Goal: Task Accomplishment & Management: Use online tool/utility

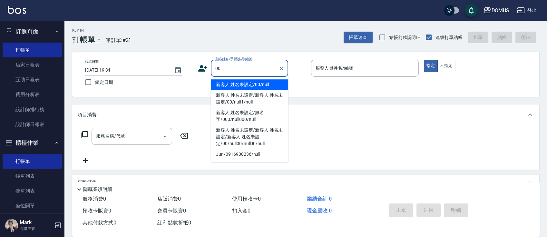
type input "新客人 姓名未設定/00/null"
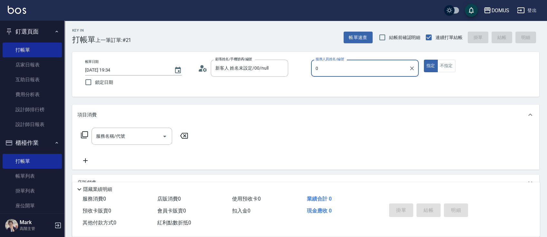
type input "0"
click at [424, 60] on button "指定" at bounding box center [431, 66] width 14 height 13
type button "true"
click at [385, 61] on div "服務人員姓名/編號" at bounding box center [365, 68] width 108 height 17
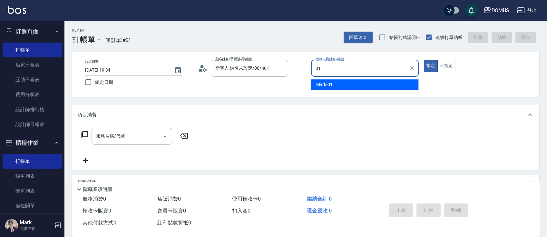
type input "0"
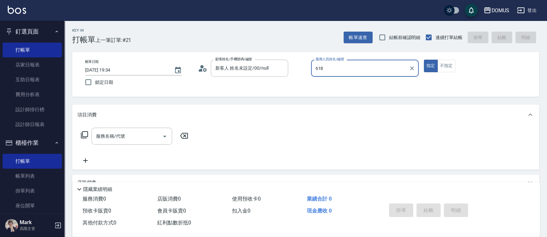
type input "618"
click at [424, 60] on button "指定" at bounding box center [431, 66] width 14 height 13
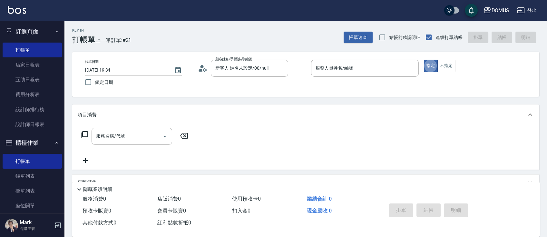
click at [366, 57] on div "帳單日期 2025/10/04 19:34 鎖定日期 顧客姓名/手機號碼/編號 新客人 姓名未設定/00/null 顧客姓名/手機號碼/編號 服務人員姓名/編…" at bounding box center [305, 74] width 467 height 45
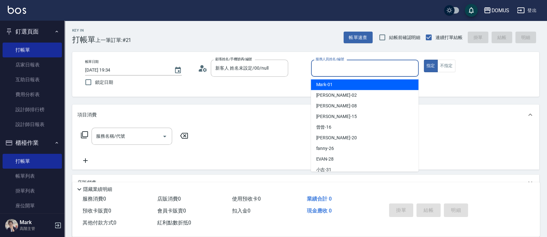
click at [352, 68] on input "服務人員姓名/編號" at bounding box center [365, 68] width 102 height 11
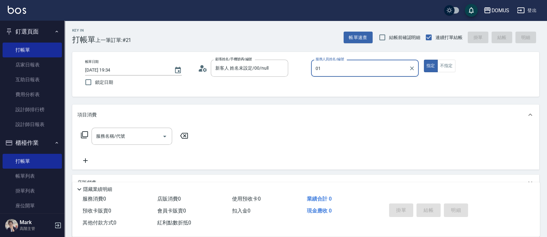
type input "Mark-01"
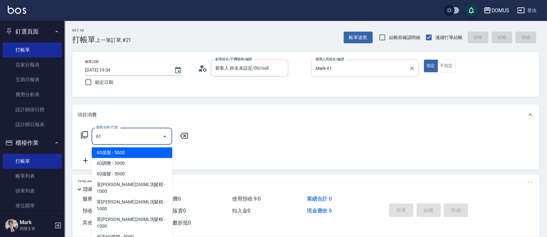
type input "618"
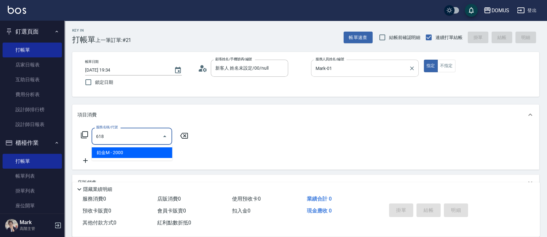
type input "200"
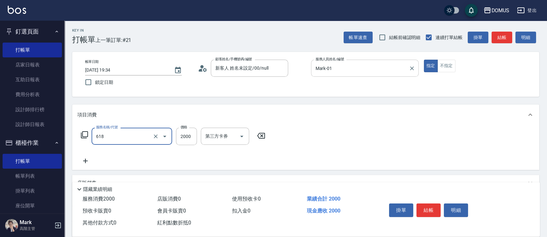
type input "鉑金M(618)"
type input "0"
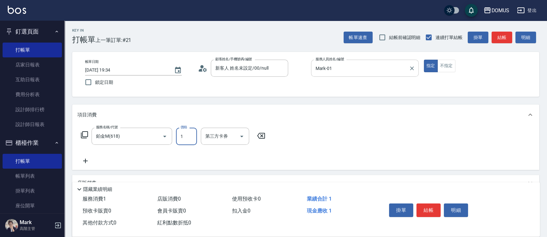
type input "18"
type input "10"
type input "180"
type input "1800"
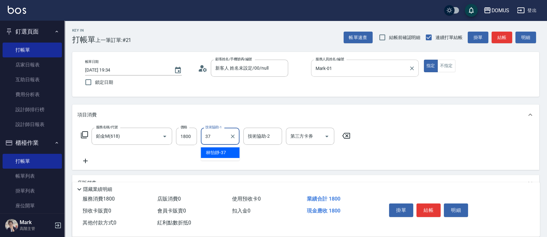
type input "林怡靜-37"
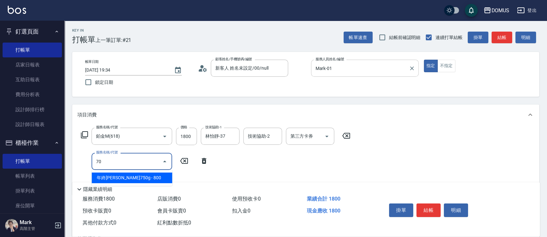
type input "704"
type input "680"
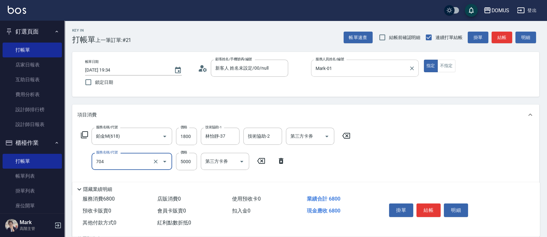
type input "新羽毛鉑金接髮調整(704)"
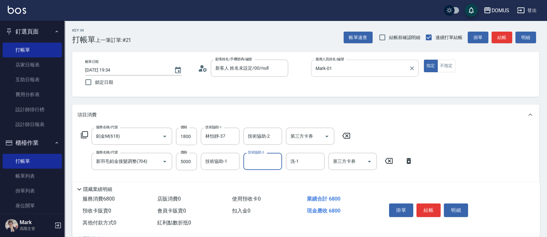
type input "3"
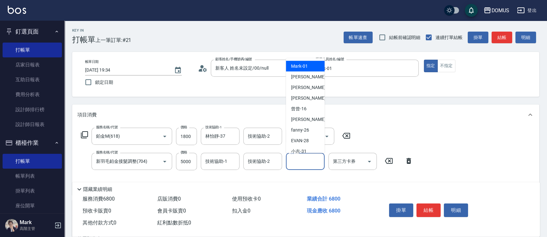
drag, startPoint x: 311, startPoint y: 160, endPoint x: 327, endPoint y: 145, distance: 21.4
click at [312, 159] on input "洗-1" at bounding box center [305, 161] width 33 height 11
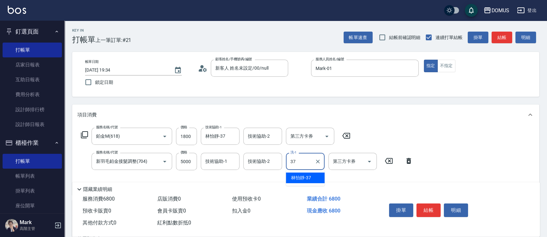
type input "林怡靜-37"
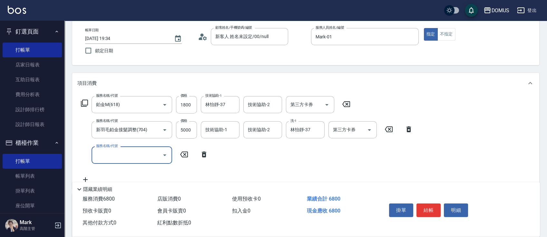
scroll to position [86, 0]
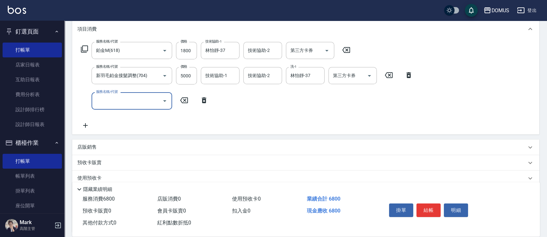
click at [199, 103] on icon at bounding box center [204, 100] width 16 height 8
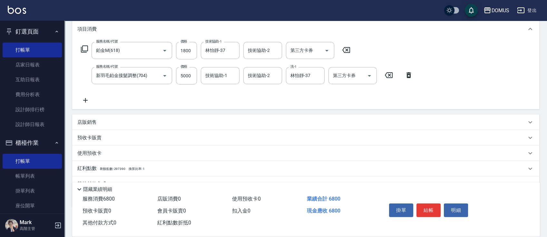
click at [203, 116] on div "店販銷售" at bounding box center [305, 121] width 467 height 15
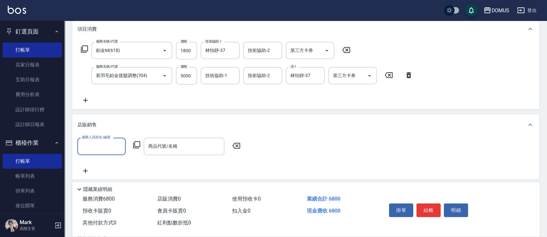
scroll to position [0, 0]
type input "Mark-01"
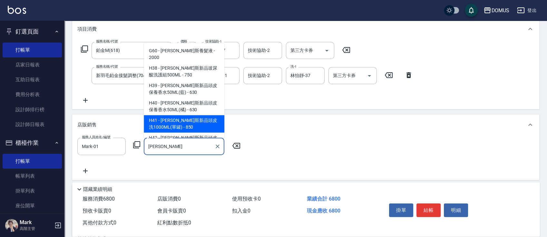
type input "[PERSON_NAME]斯新品頭皮洗1000ML(單罐)"
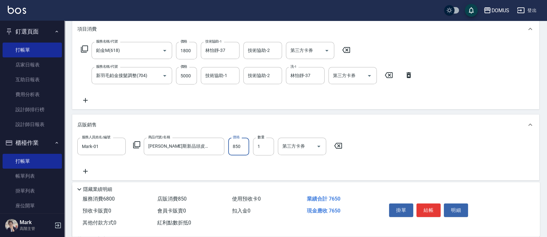
type input "680"
type input "80"
type input "760"
type input "800"
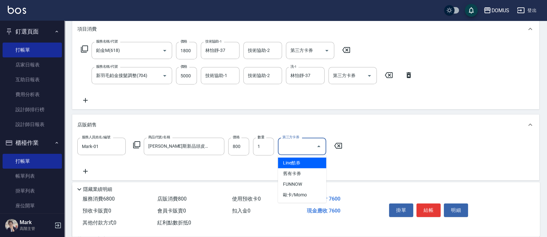
click at [94, 173] on div "服務人員姓名/編號 Mark-01 服務人員姓名/編號 商品代號/名稱 喬娜斯新品頭皮洗1000ML(單罐) 商品代號/名稱 價格 800 價格 數量 1 數…" at bounding box center [305, 156] width 457 height 37
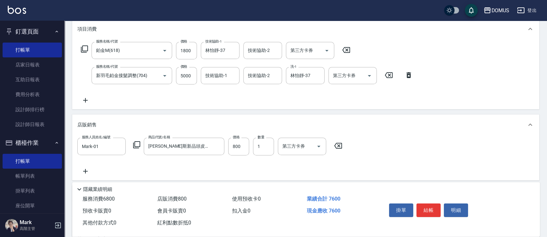
click at [87, 167] on icon at bounding box center [85, 171] width 16 height 8
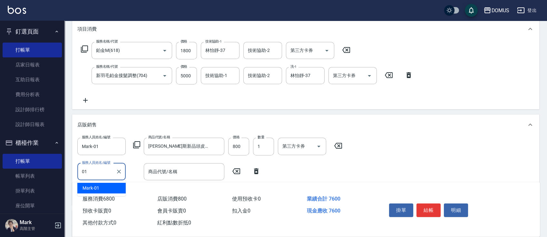
type input "Mark-01"
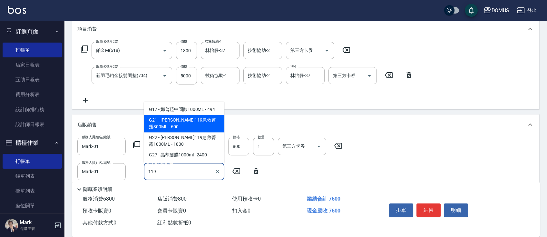
type input "[PERSON_NAME]119急救菁露300ML"
type input "820"
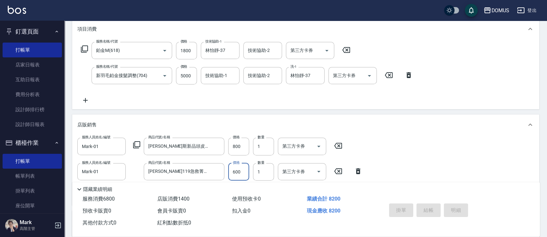
type input "2025/10/04 20:13"
type input "0"
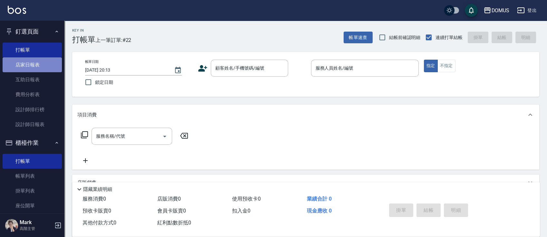
click at [36, 71] on link "店家日報表" at bounding box center [32, 64] width 59 height 15
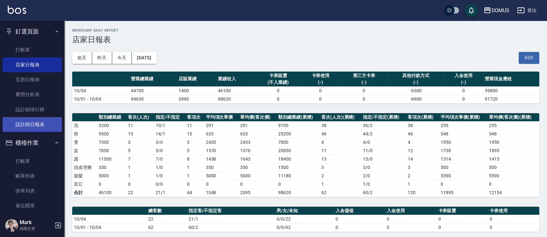
click at [14, 119] on link "設計師日報表" at bounding box center [32, 124] width 59 height 15
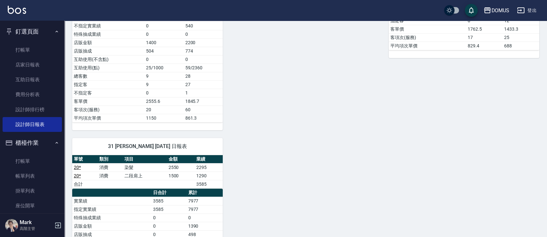
scroll to position [359, 0]
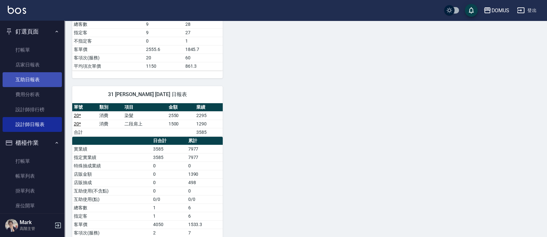
click at [33, 81] on link "互助日報表" at bounding box center [32, 79] width 59 height 15
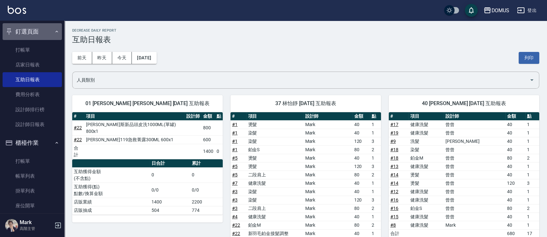
click at [42, 29] on button "釘選頁面" at bounding box center [32, 31] width 59 height 17
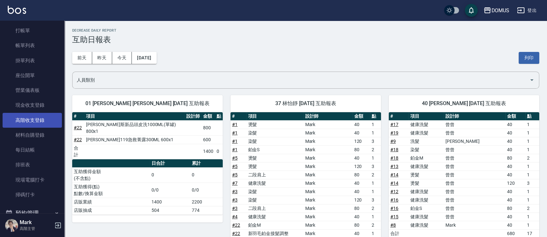
scroll to position [86, 0]
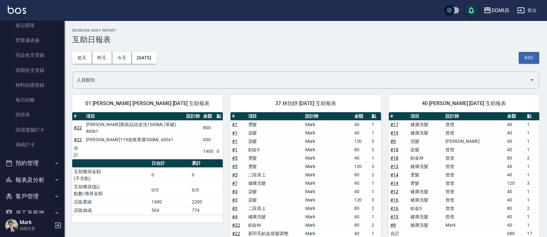
click at [49, 182] on button "報表及分析" at bounding box center [32, 180] width 59 height 17
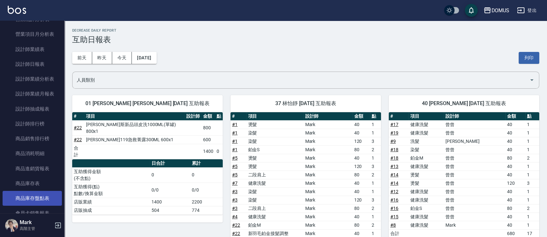
scroll to position [430, 0]
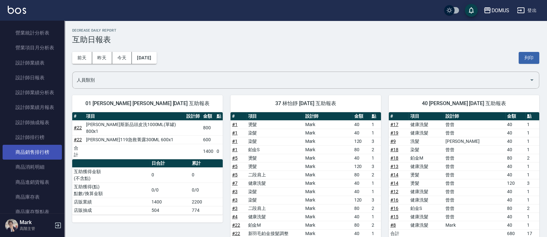
click at [45, 154] on link "商品銷售排行榜" at bounding box center [32, 152] width 59 height 15
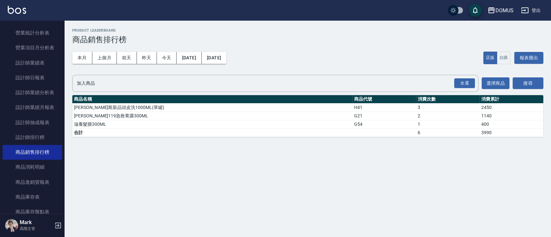
click at [101, 49] on div "本月 上個月 前天 昨天 今天 2025/10/01 2025/10/04 店販 自購 報表匯出" at bounding box center [307, 57] width 471 height 27
click at [101, 55] on button "上個月" at bounding box center [104, 58] width 25 height 12
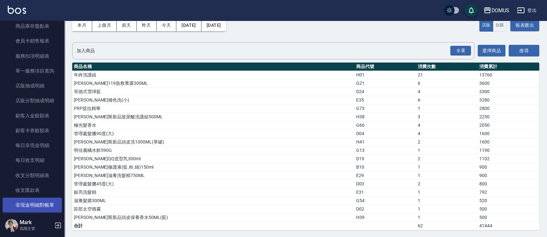
scroll to position [602, 0]
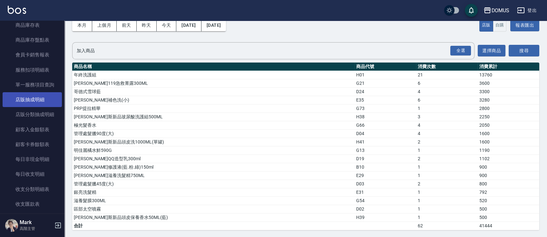
click at [22, 99] on link "店販抽成明細" at bounding box center [32, 99] width 59 height 15
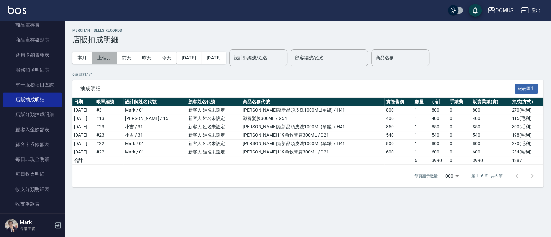
click at [109, 55] on button "上個月" at bounding box center [104, 58] width 25 height 12
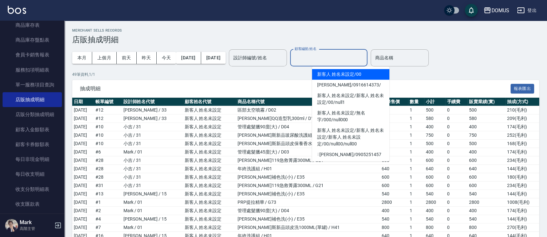
click at [360, 60] on input "顧客編號/姓名" at bounding box center [329, 57] width 72 height 11
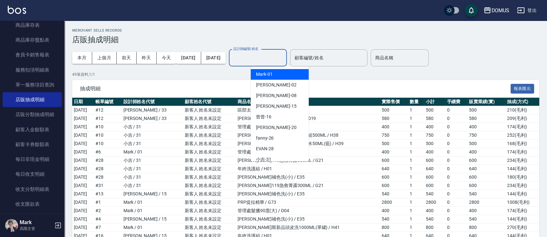
click at [284, 60] on input "設計師編號/姓名" at bounding box center [258, 57] width 52 height 11
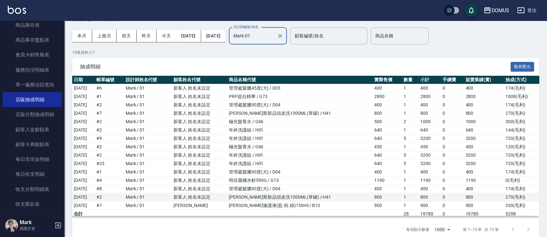
scroll to position [33, 0]
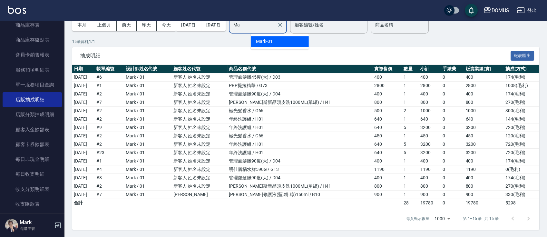
type input "M"
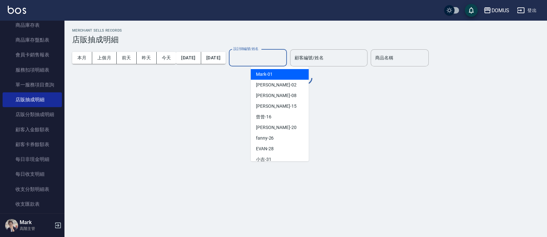
scroll to position [0, 0]
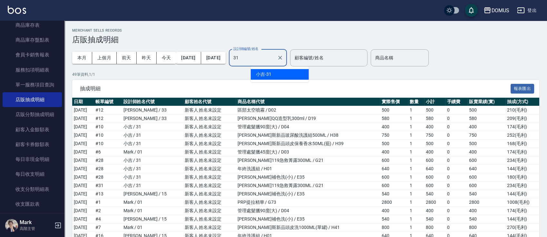
type input "小吉-31"
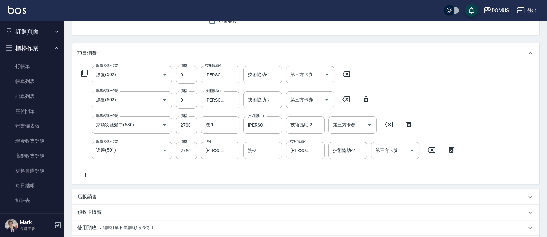
scroll to position [25, 0]
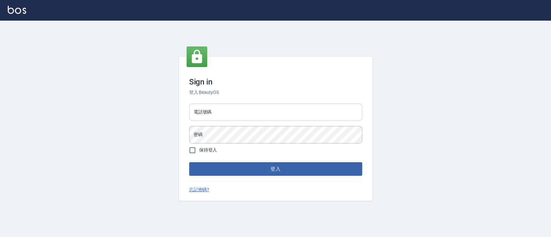
click at [269, 113] on input "電話號碼" at bounding box center [275, 112] width 173 height 17
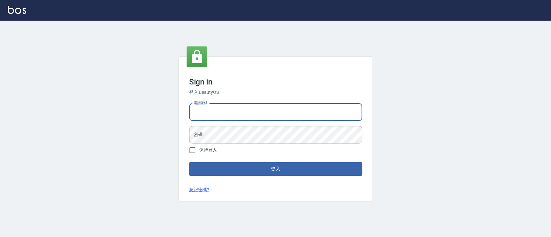
type input "0936904311"
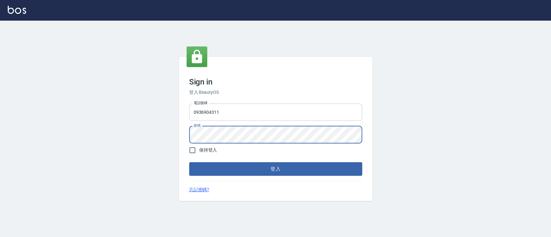
click at [189, 162] on button "登入" at bounding box center [275, 169] width 173 height 14
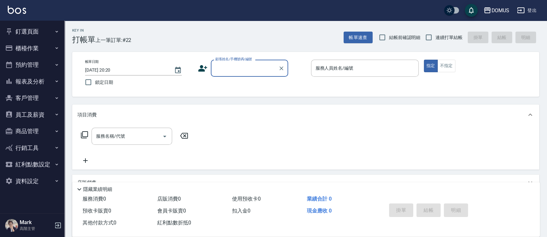
click at [34, 28] on button "釘選頁面" at bounding box center [32, 31] width 59 height 17
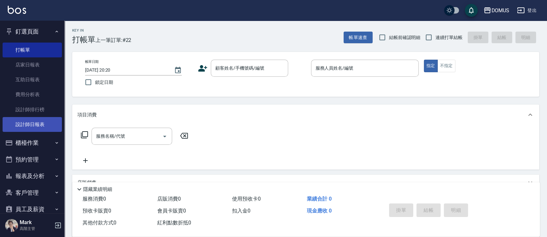
click at [35, 122] on link "設計師日報表" at bounding box center [32, 124] width 59 height 15
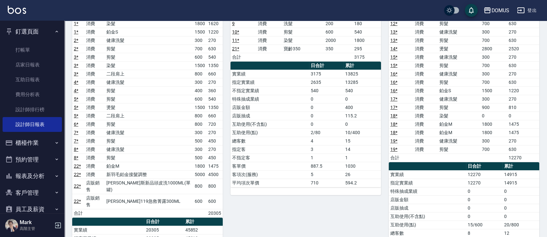
scroll to position [43, 0]
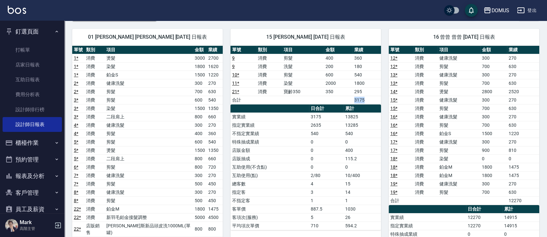
drag, startPoint x: 348, startPoint y: 99, endPoint x: 374, endPoint y: 99, distance: 25.5
click at [374, 99] on tr "合計 3175" at bounding box center [306, 100] width 151 height 8
